Goal: Information Seeking & Learning: Learn about a topic

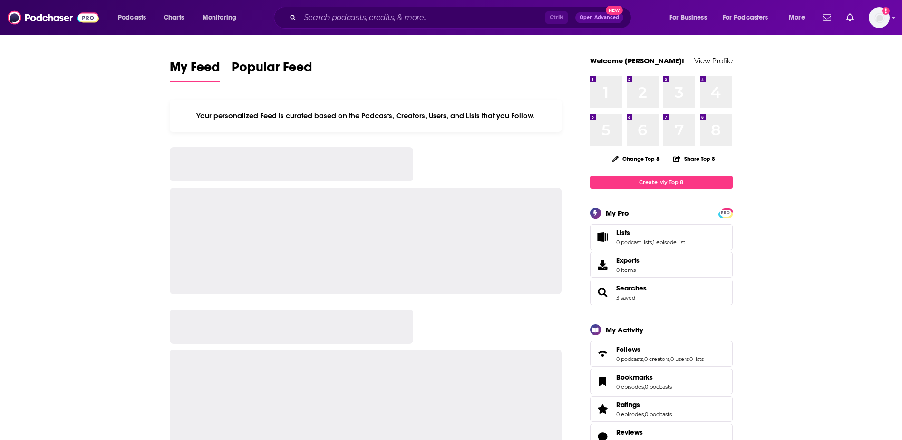
click at [330, 23] on input "Search podcasts, credits, & more..." at bounding box center [422, 17] width 245 height 15
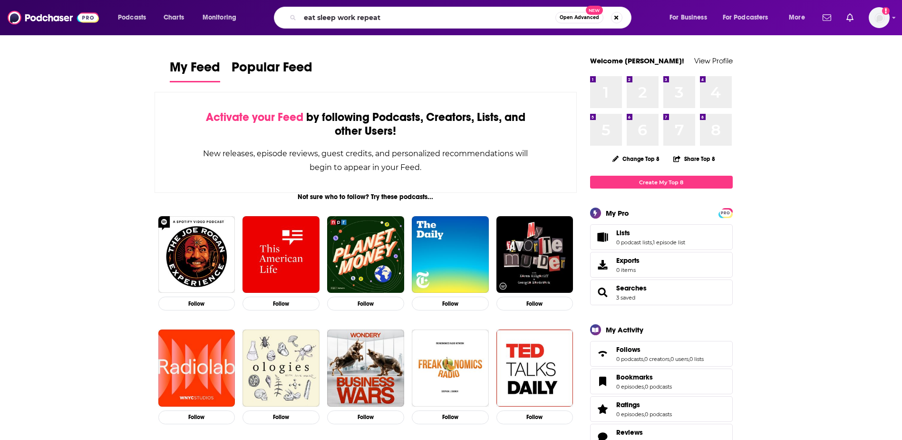
type input "eat sleep work repeat"
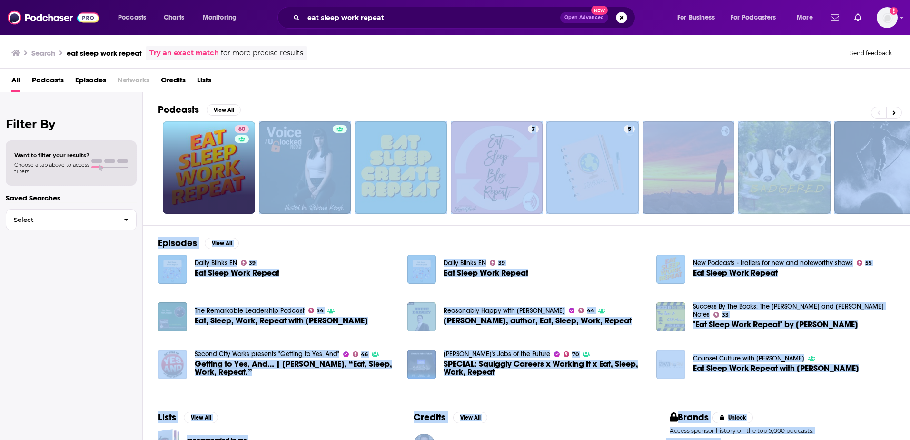
drag, startPoint x: 228, startPoint y: 147, endPoint x: 206, endPoint y: 163, distance: 27.3
click at [206, 163] on link "60" at bounding box center [209, 167] width 92 height 92
